Goal: Navigation & Orientation: Find specific page/section

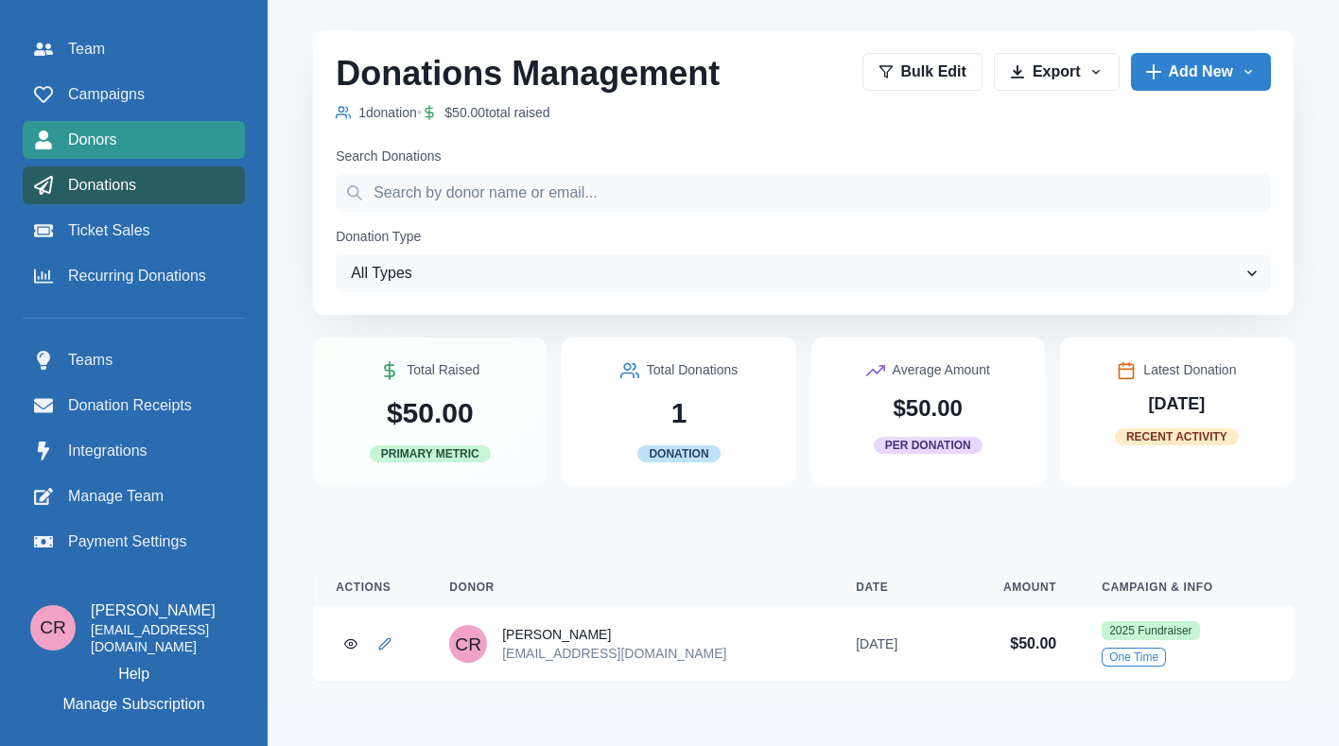
click at [153, 133] on div "Donors" at bounding box center [133, 140] width 199 height 23
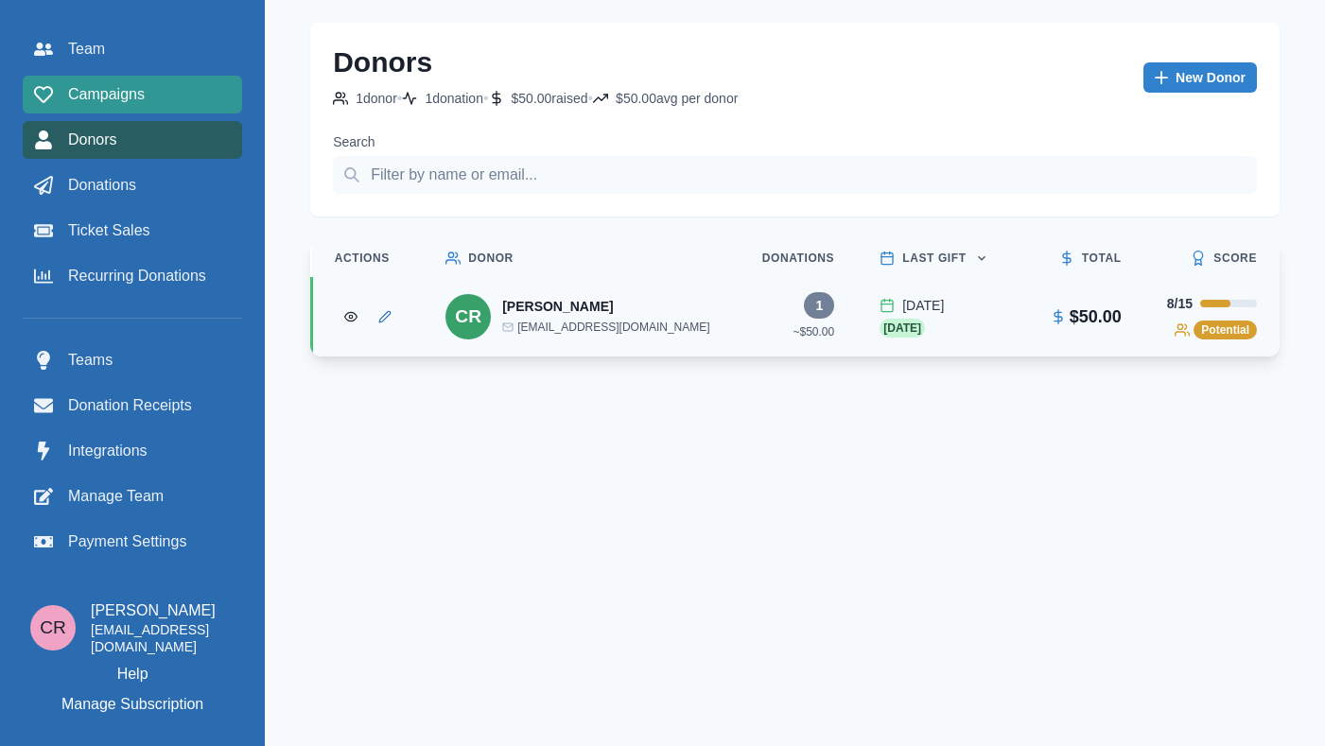
click at [130, 100] on span "Campaigns" at bounding box center [106, 94] width 77 height 23
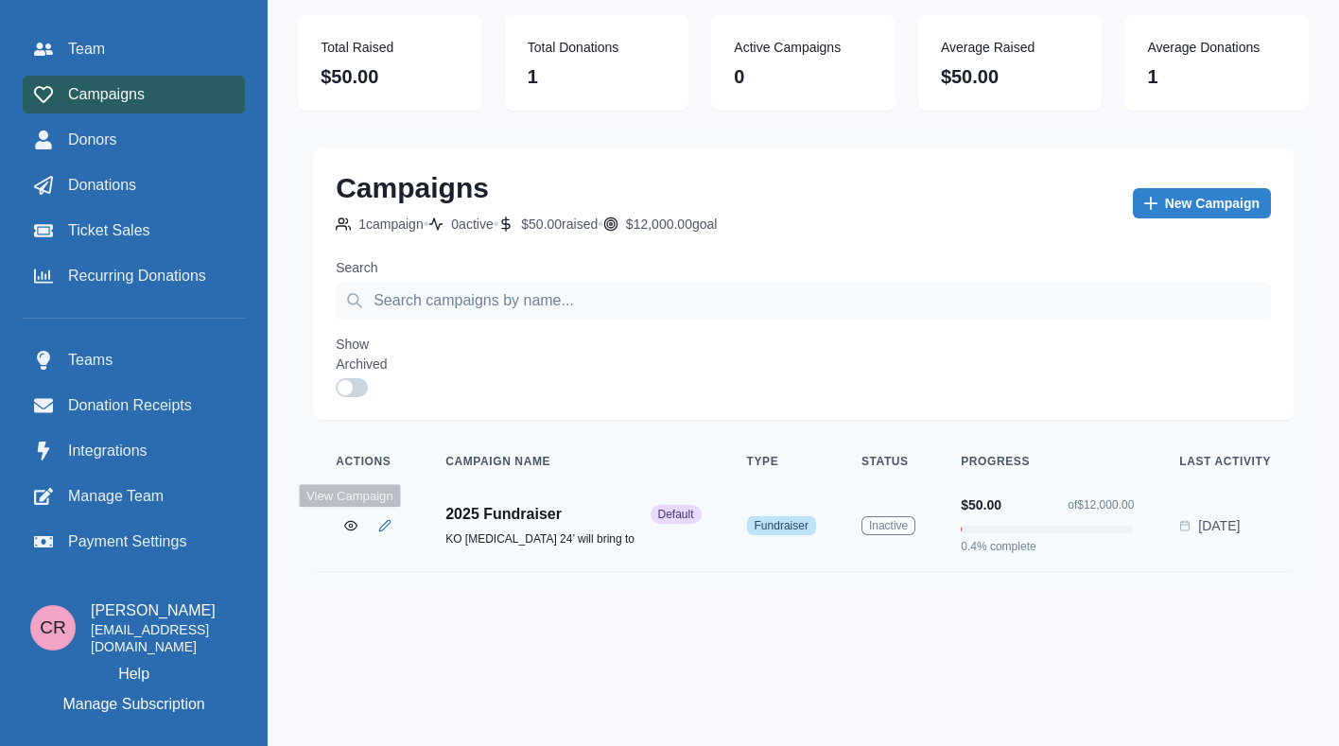
drag, startPoint x: 338, startPoint y: 522, endPoint x: 468, endPoint y: 252, distance: 299.0
click at [463, 264] on div "Campaigns 1 campaign • 0 active • $50.00 raised • $12,000.00 goal New Campaign …" at bounding box center [803, 360] width 1041 height 468
